Goal: Check status

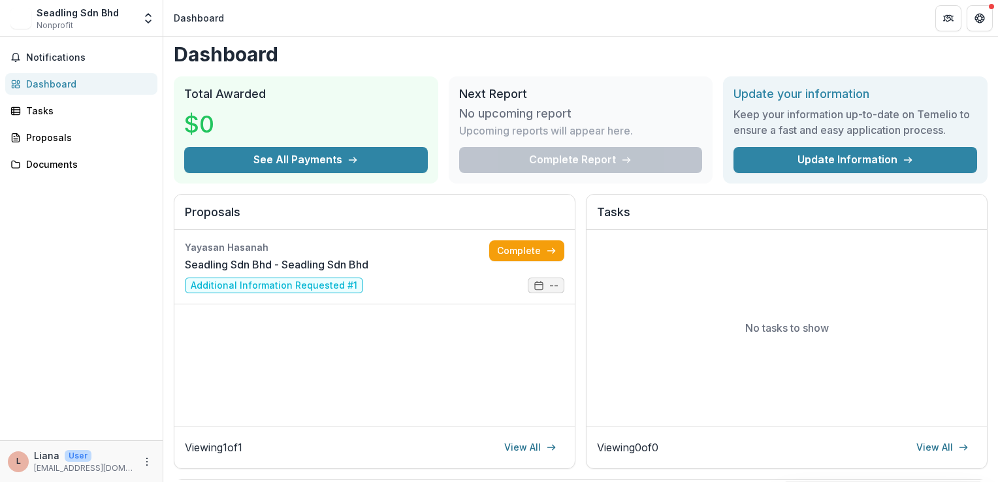
scroll to position [5, 0]
